Goal: Task Accomplishment & Management: Manage account settings

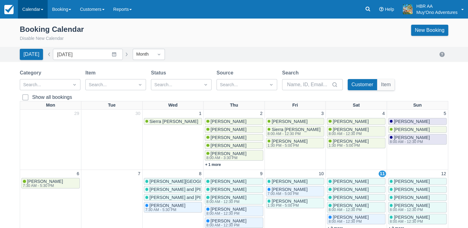
click at [35, 12] on link "Calendar" at bounding box center [33, 9] width 30 height 19
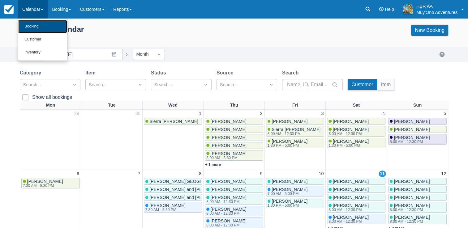
click at [35, 26] on link "Booking" at bounding box center [42, 26] width 49 height 13
